Goal: Task Accomplishment & Management: Manage account settings

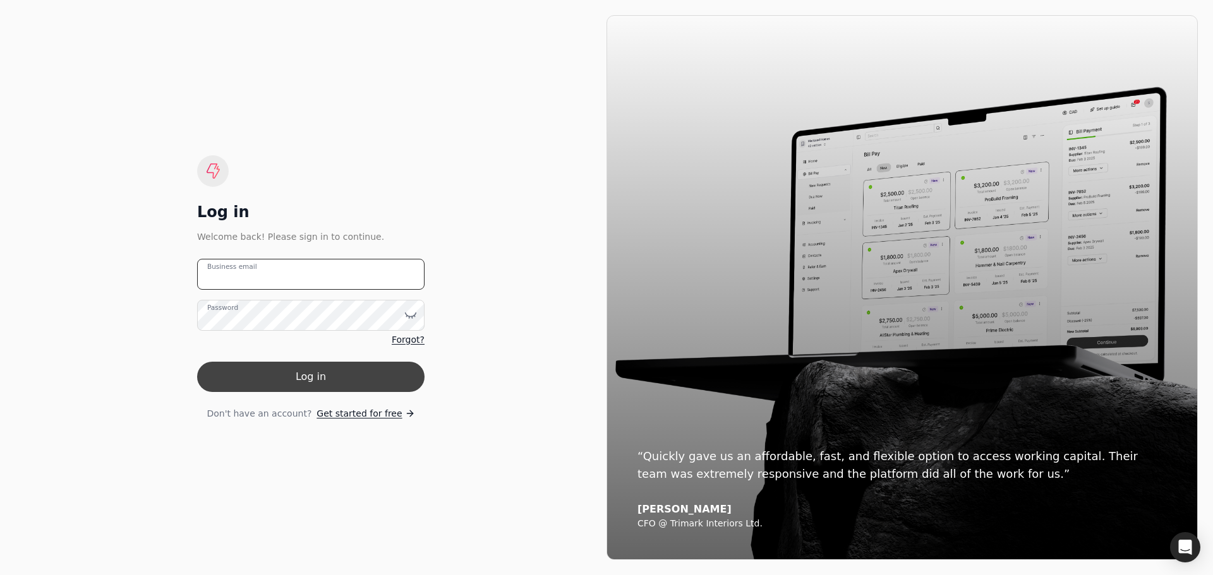
type email "[PERSON_NAME][EMAIL_ADDRESS][DOMAIN_NAME]"
click at [310, 380] on button "Log in" at bounding box center [310, 377] width 227 height 30
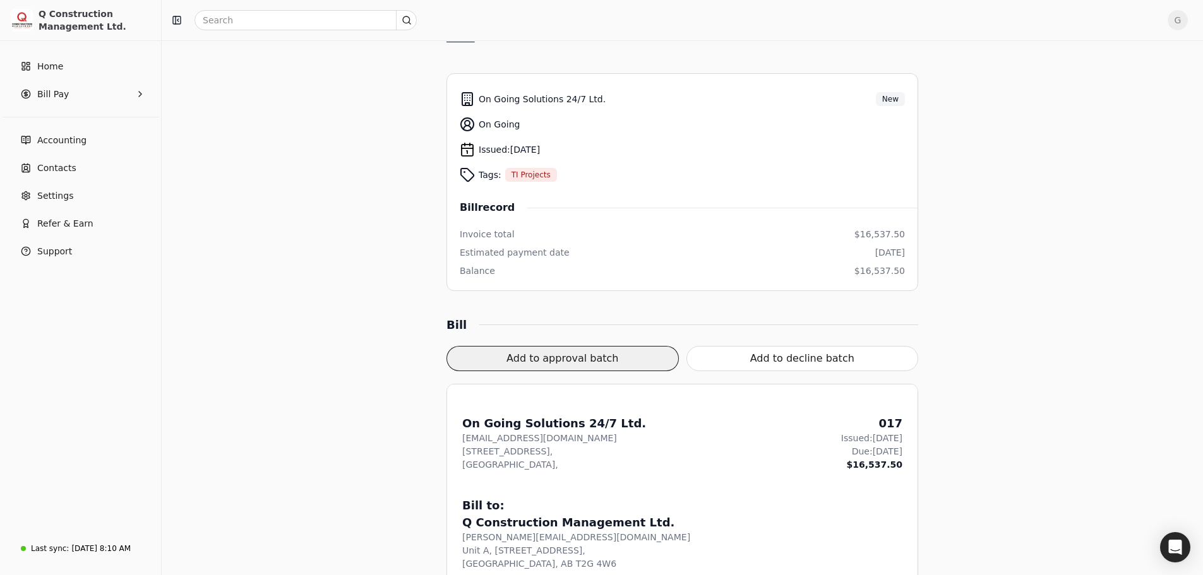
scroll to position [126, 0]
click at [515, 364] on button "Add to approval batch" at bounding box center [563, 358] width 232 height 25
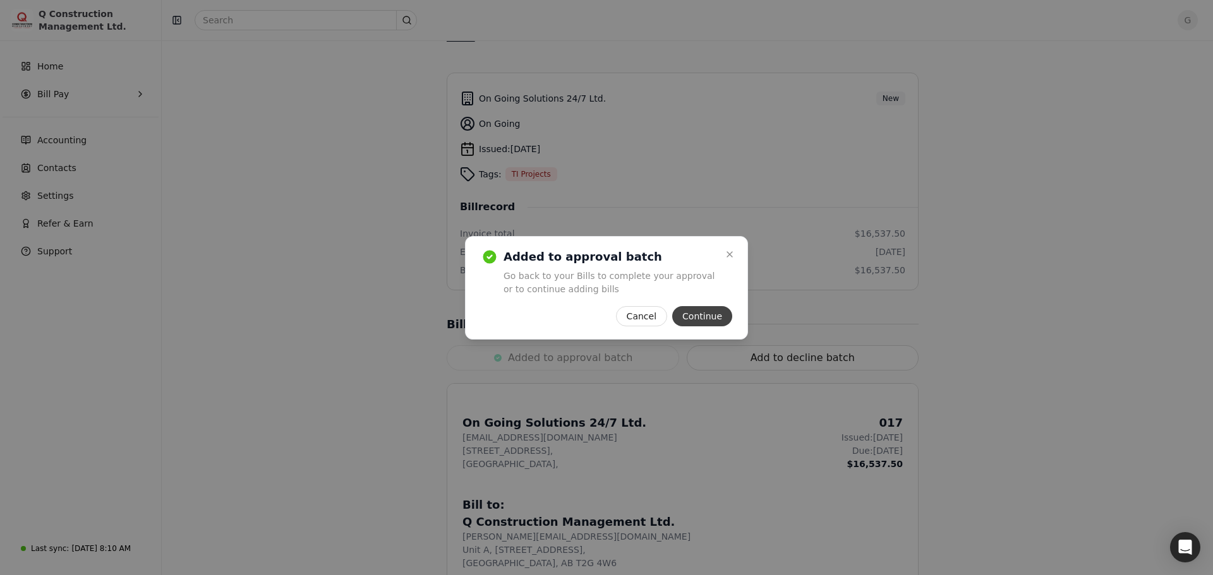
click at [723, 320] on button "Continue" at bounding box center [702, 316] width 60 height 20
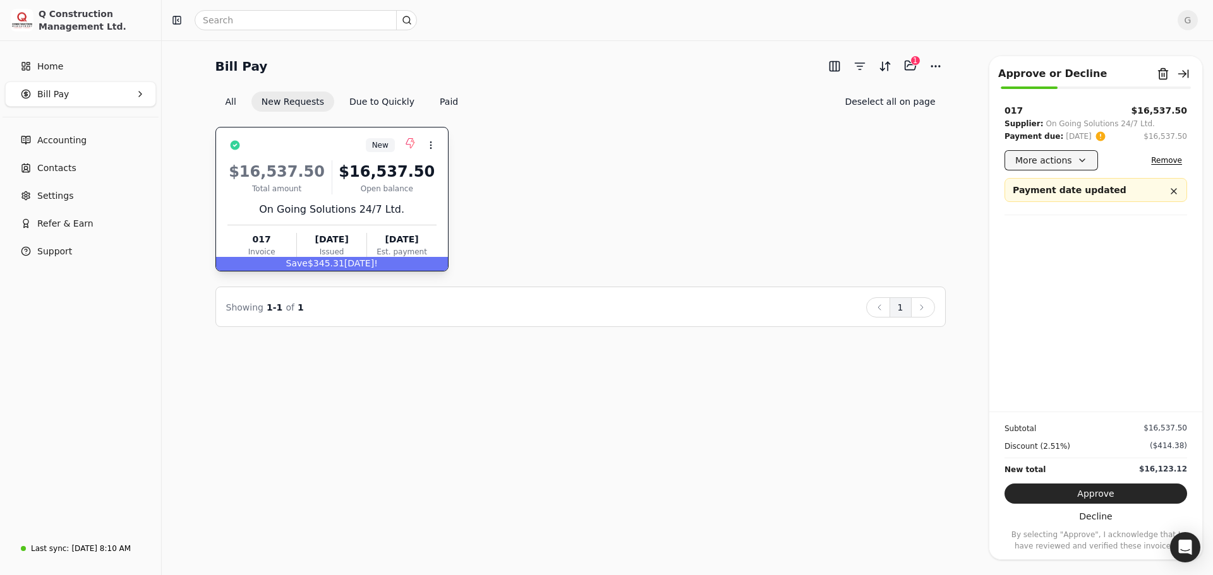
click at [802, 162] on button "More actions" at bounding box center [1050, 160] width 93 height 20
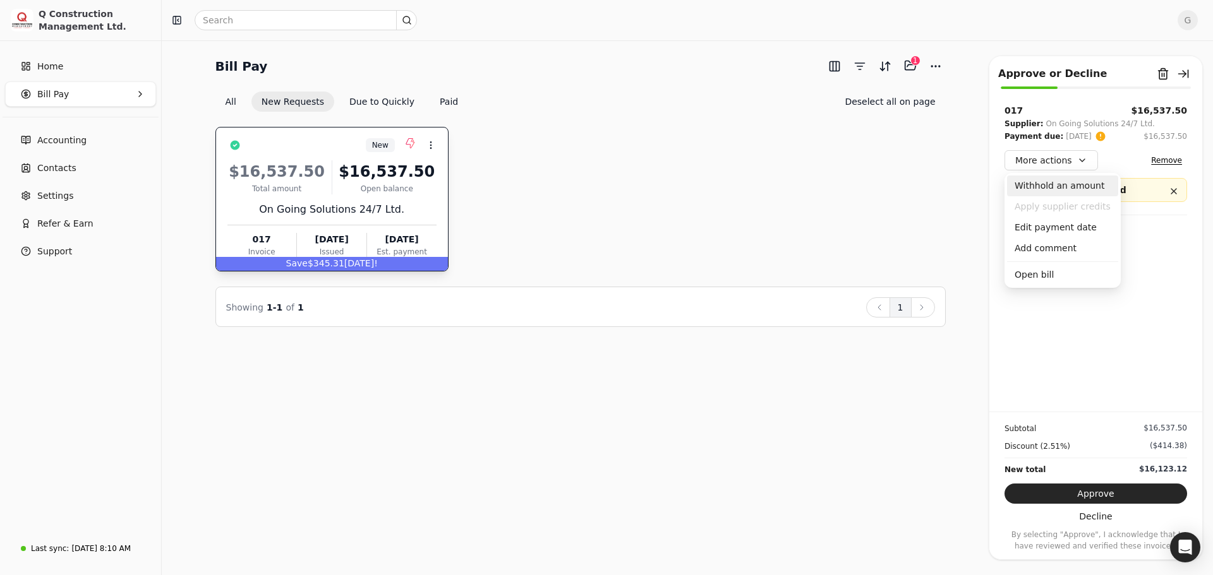
click at [802, 182] on div "Withhold an amount" at bounding box center [1062, 186] width 111 height 21
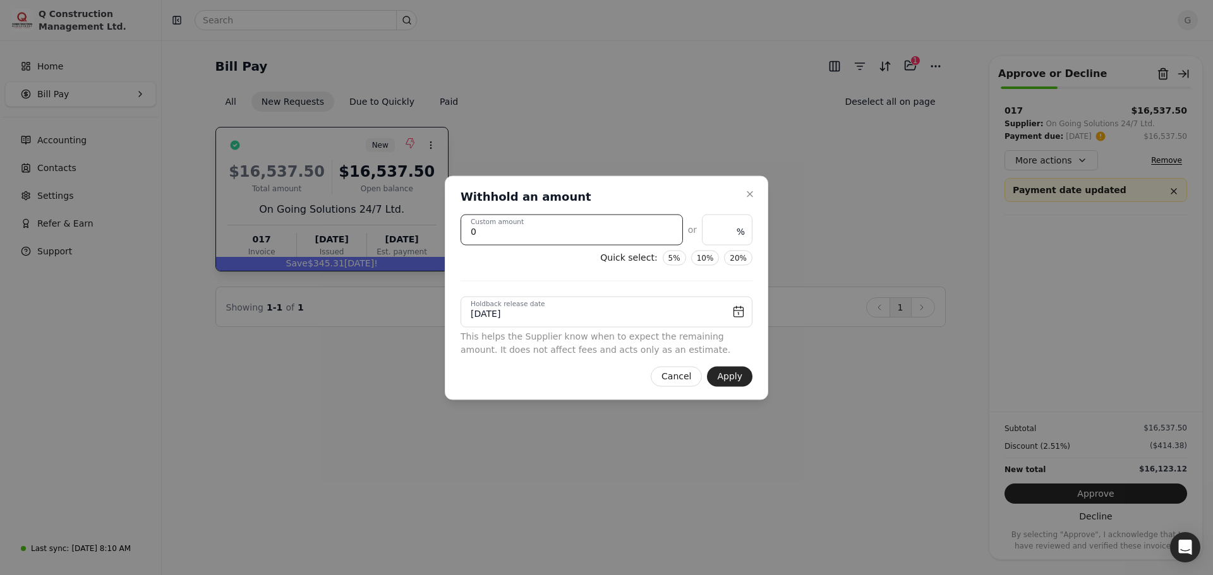
click at [487, 234] on amount "0" at bounding box center [571, 229] width 222 height 31
drag, startPoint x: 500, startPoint y: 236, endPoint x: 452, endPoint y: 232, distance: 48.2
click at [452, 232] on div "Close Withhold an amount Withhold an amount 0 Custom amount or % Quick select: …" at bounding box center [606, 288] width 323 height 224
type amount "7"
type input "0.04"
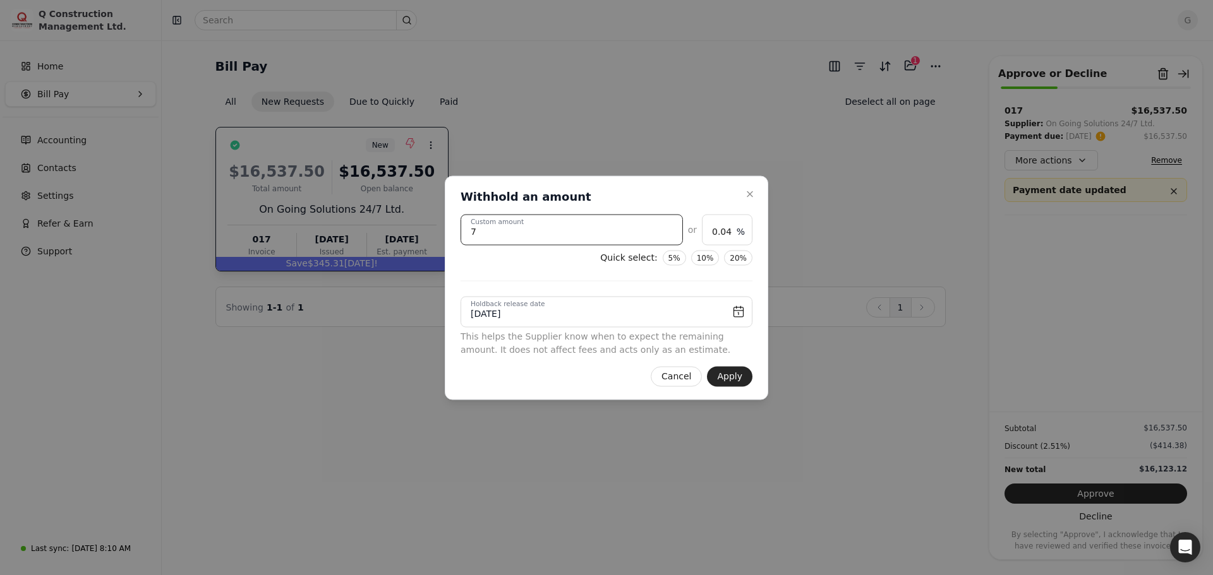
type amount "70"
type input "0.42"
type amount "700"
type input "4.23"
type amount "7000"
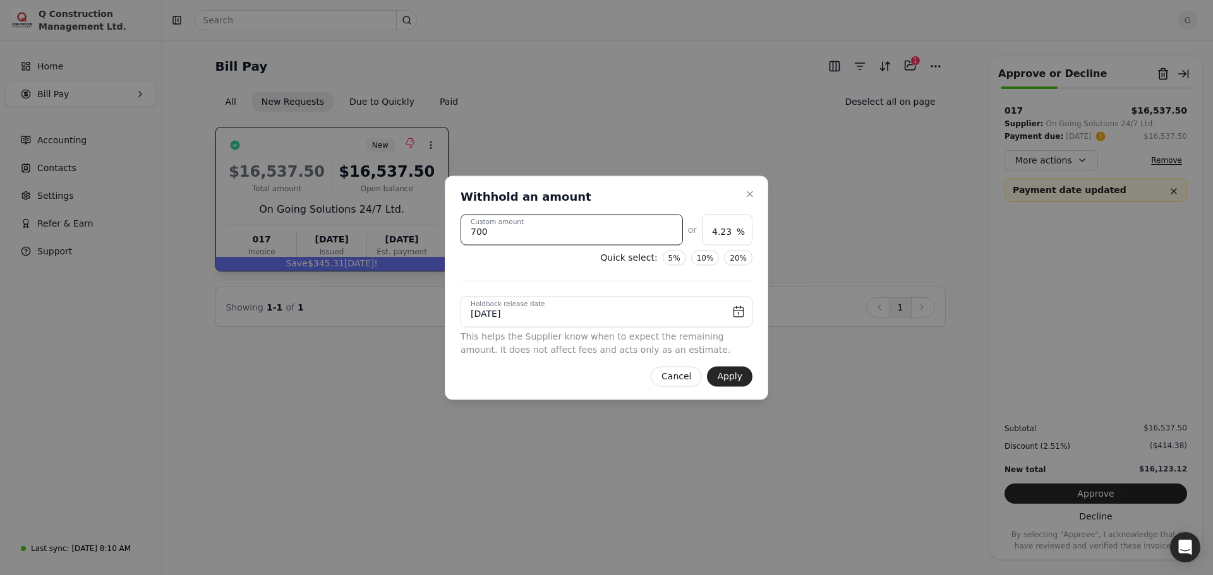
type input "42.33"
type amount "7000.00"
click at [605, 320] on input "[DATE]" at bounding box center [606, 311] width 292 height 31
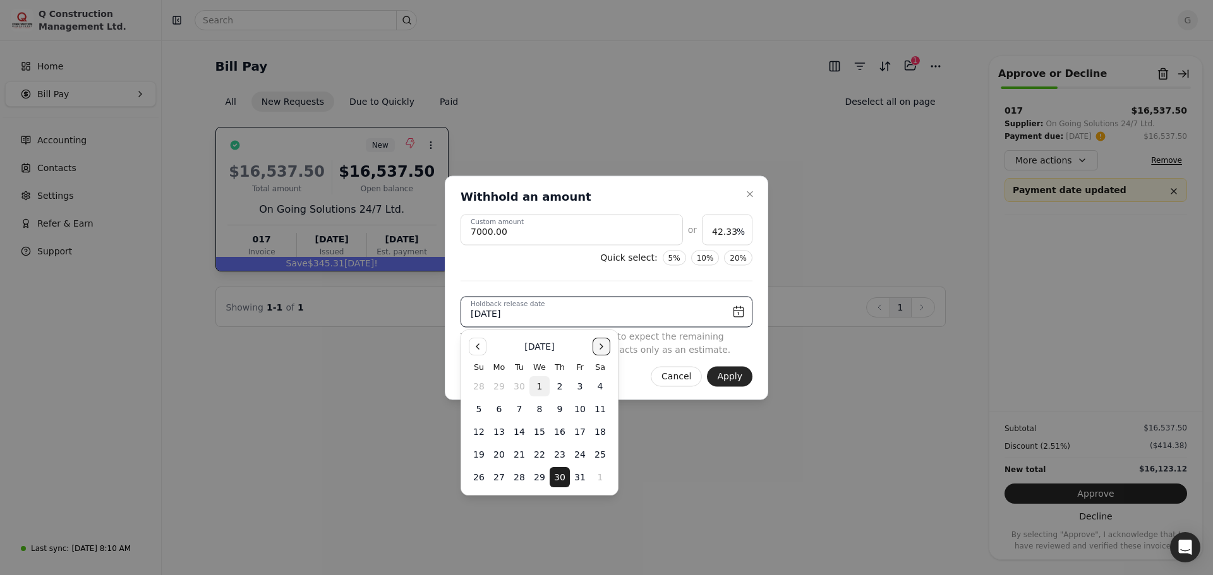
click at [605, 347] on button "Go to the Next Month" at bounding box center [601, 347] width 18 height 18
click at [563, 407] on button "6" at bounding box center [560, 409] width 20 height 20
type input "[DATE]"
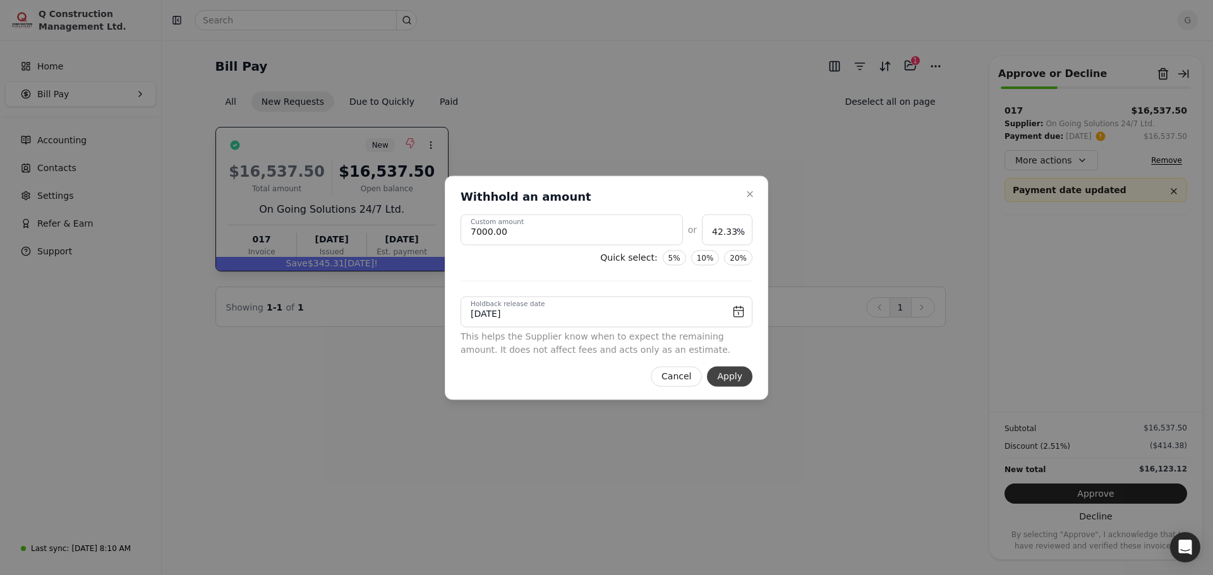
click at [731, 378] on button "Apply" at bounding box center [729, 376] width 45 height 20
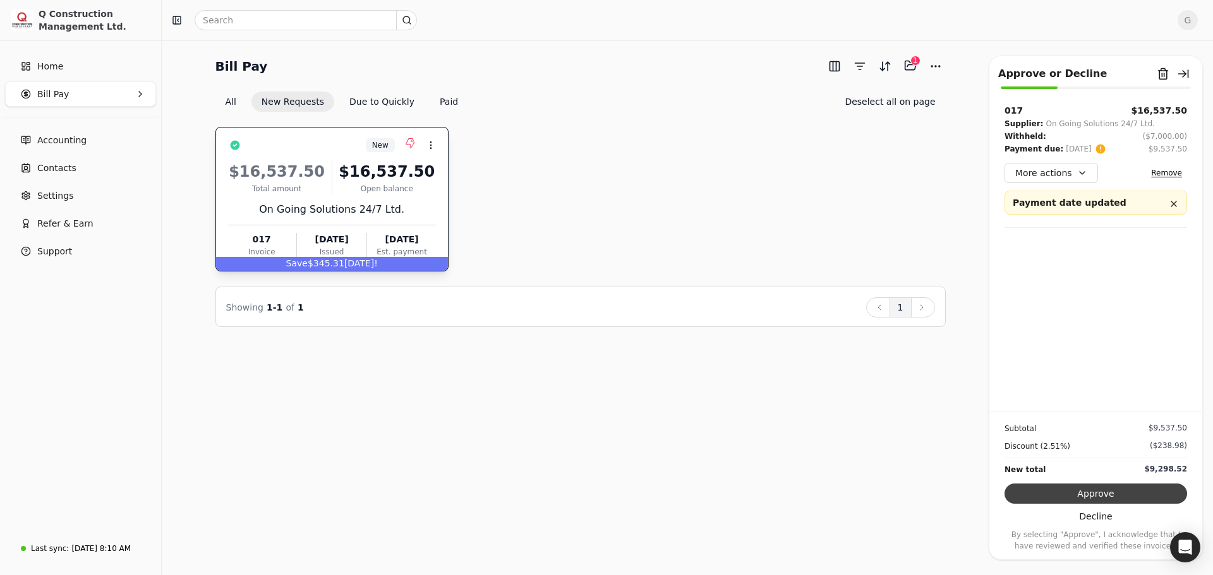
click at [802, 432] on button "Approve" at bounding box center [1095, 494] width 183 height 20
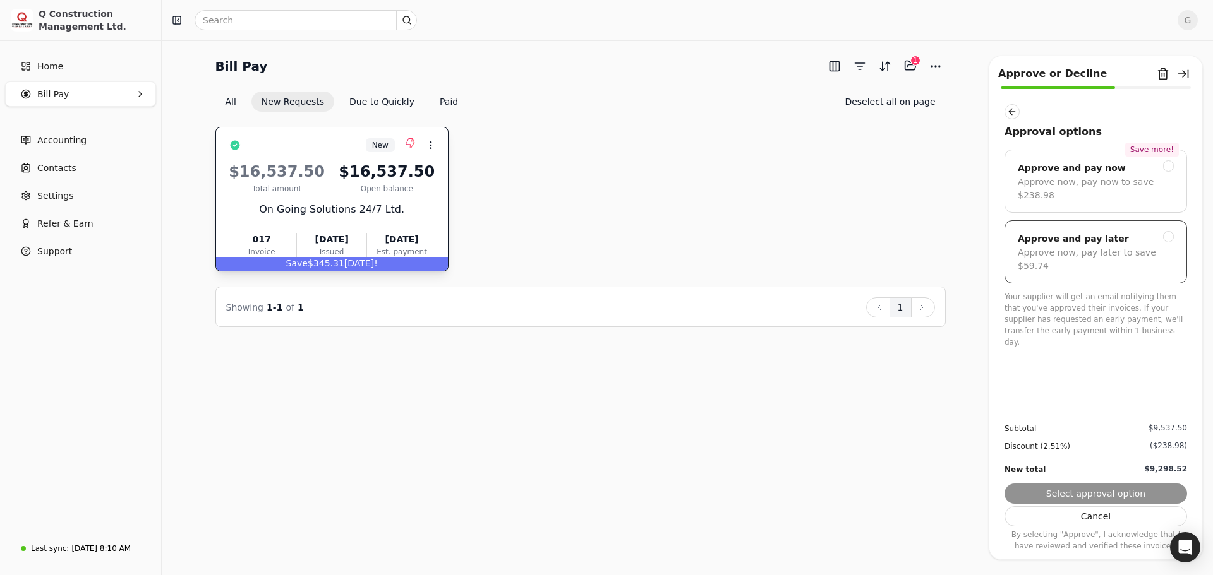
click at [802, 227] on div "Approve and pay later Approve now, pay later to save $59.74" at bounding box center [1095, 251] width 183 height 63
click at [802, 432] on button "Submit approval" at bounding box center [1095, 494] width 183 height 20
